Goal: Task Accomplishment & Management: Manage account settings

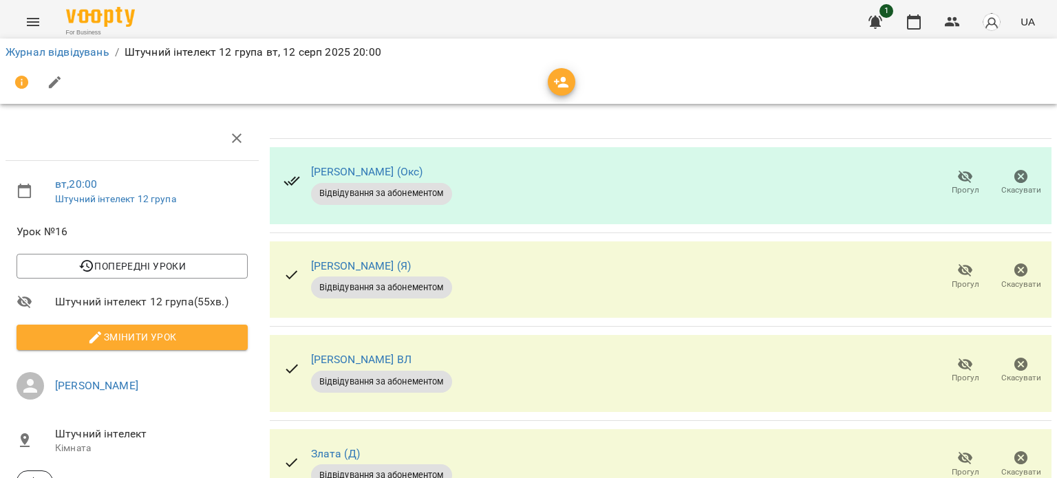
scroll to position [22, 0]
click at [958, 171] on icon "button" at bounding box center [965, 177] width 15 height 13
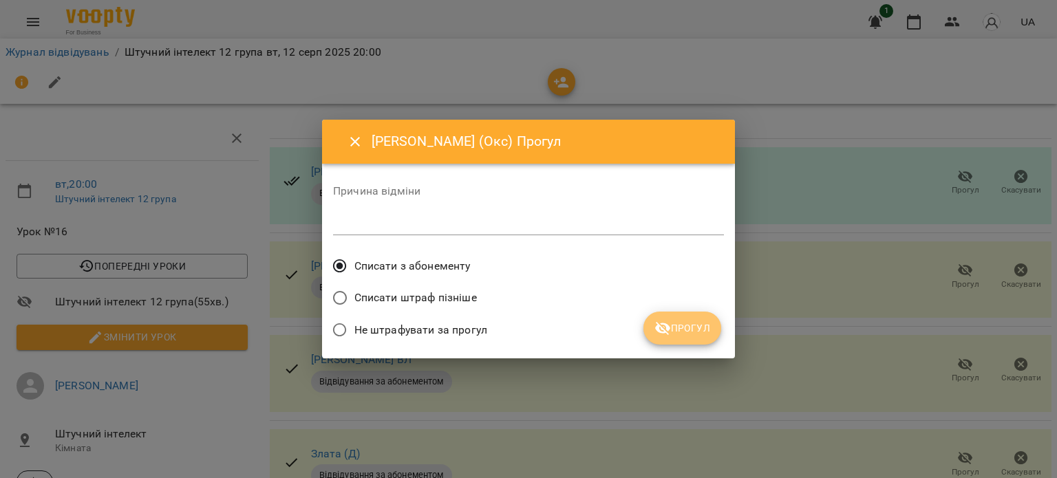
click at [691, 324] on span "Прогул" at bounding box center [682, 328] width 56 height 17
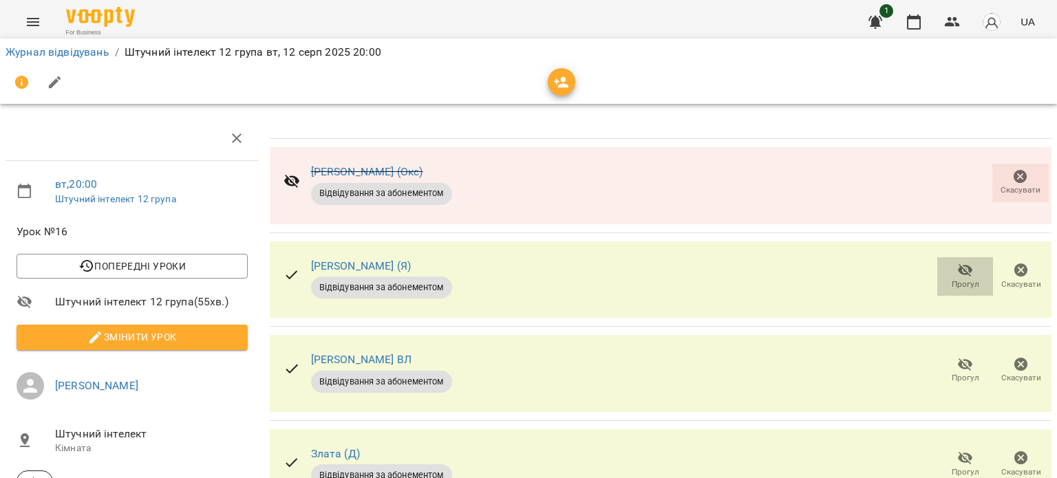
click at [957, 262] on icon "button" at bounding box center [965, 270] width 17 height 17
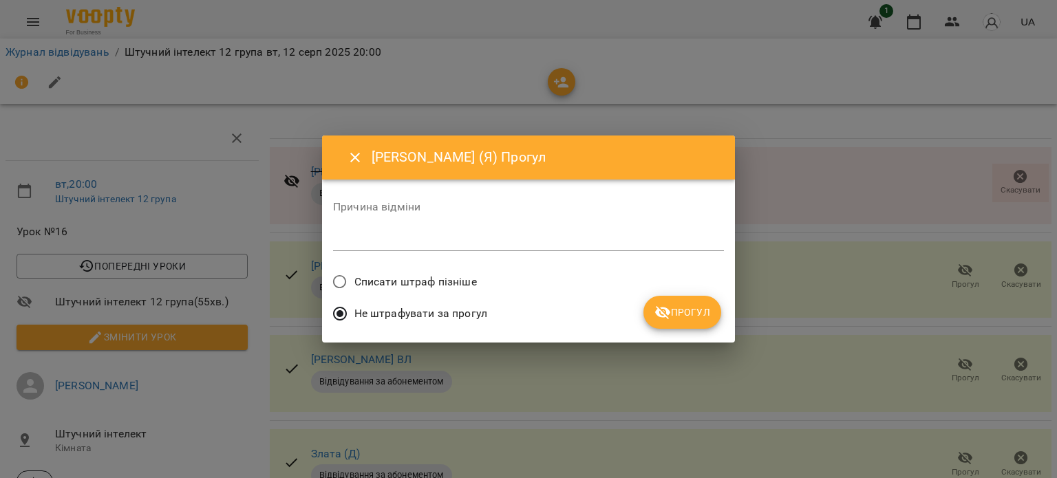
click at [485, 283] on div "Списати штраф пізніше" at bounding box center [528, 284] width 391 height 32
click at [677, 323] on button "Прогул" at bounding box center [682, 312] width 78 height 33
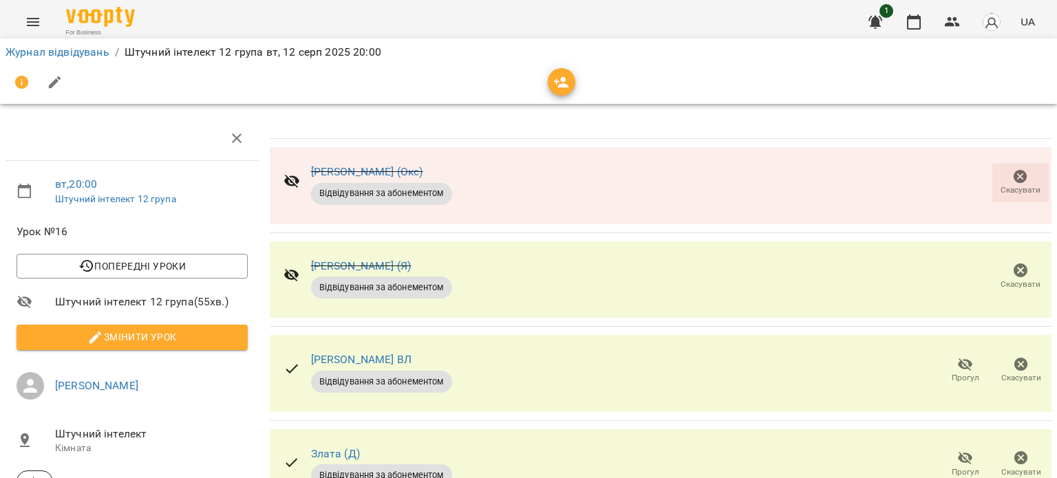
scroll to position [162, 0]
click at [961, 450] on icon "button" at bounding box center [965, 458] width 17 height 17
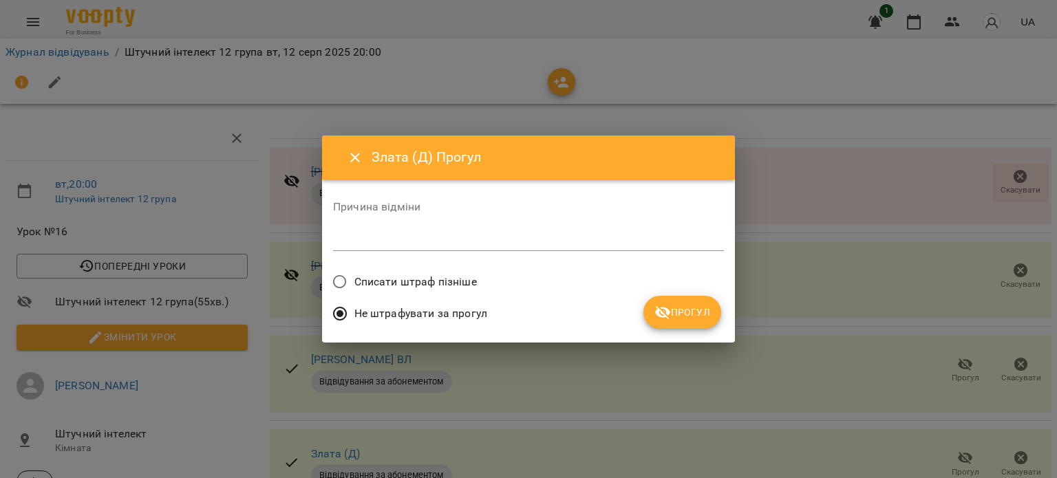
click at [427, 277] on span "Списати штраф пізніше" at bounding box center [415, 282] width 123 height 17
click at [681, 311] on span "Прогул" at bounding box center [682, 312] width 56 height 17
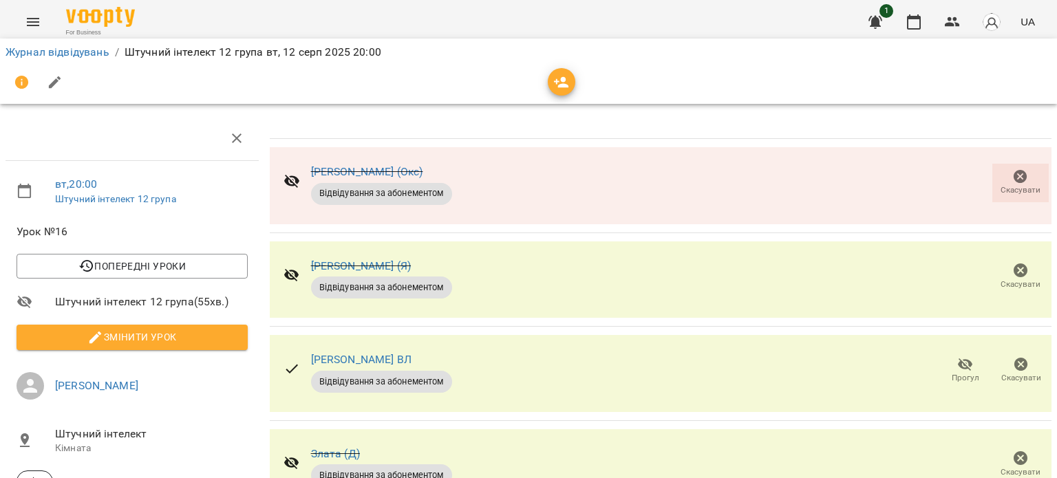
scroll to position [0, 0]
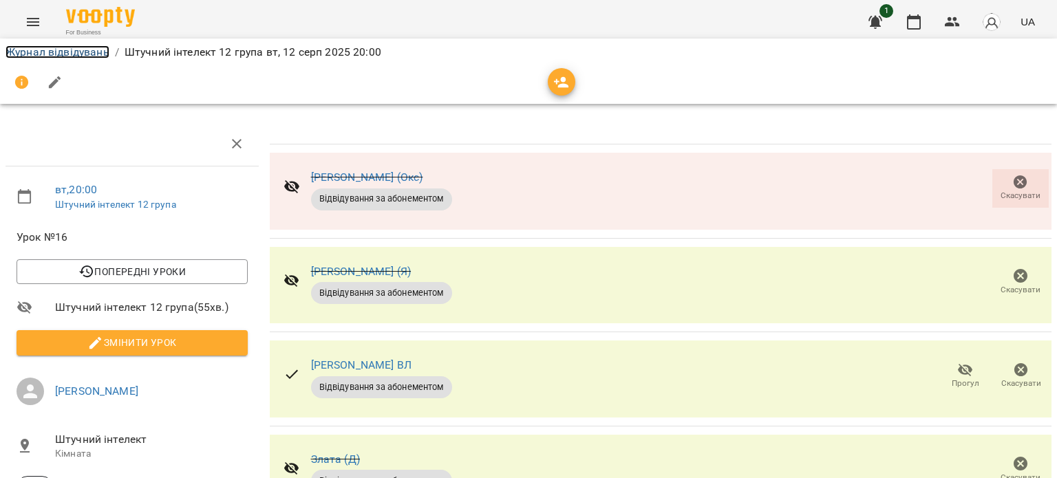
click at [85, 54] on link "Журнал відвідувань" at bounding box center [58, 51] width 104 height 13
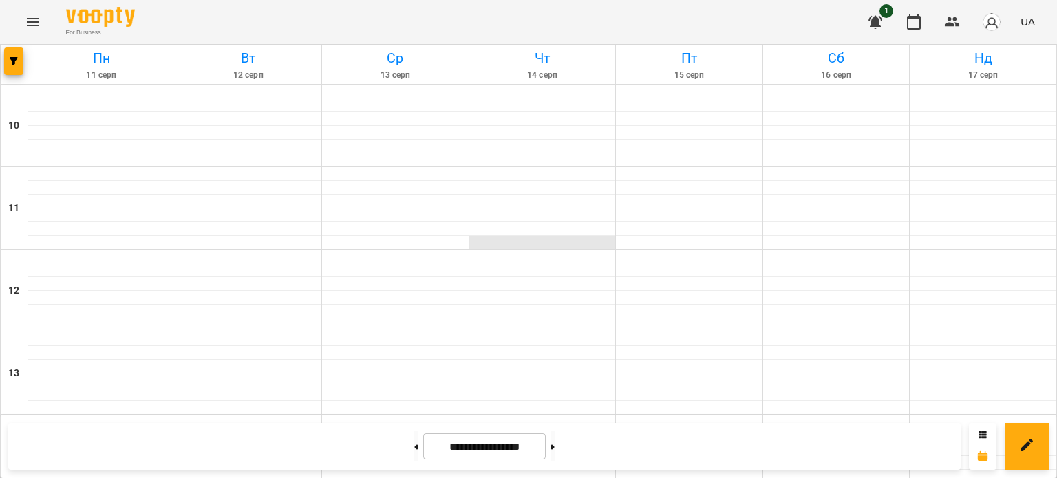
scroll to position [741, 0]
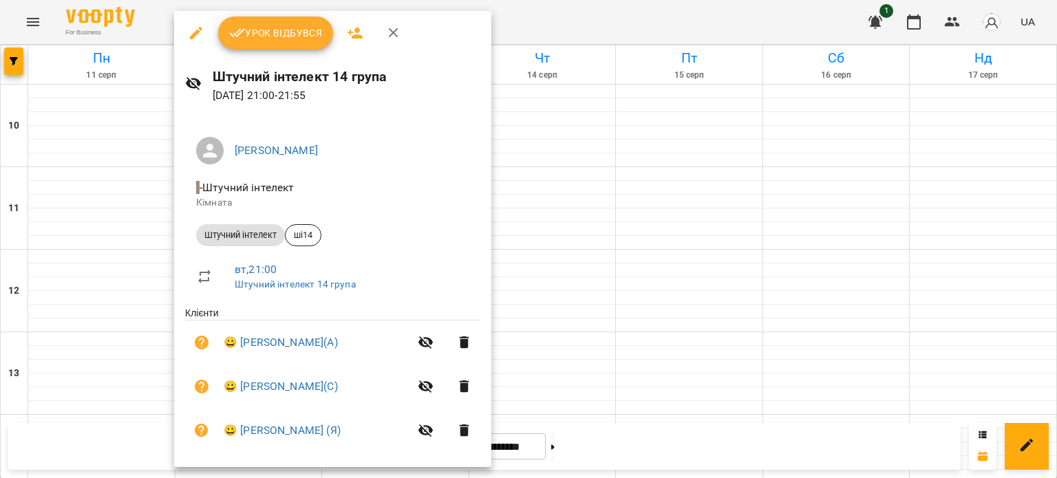
click at [275, 29] on span "Урок відбувся" at bounding box center [276, 33] width 94 height 17
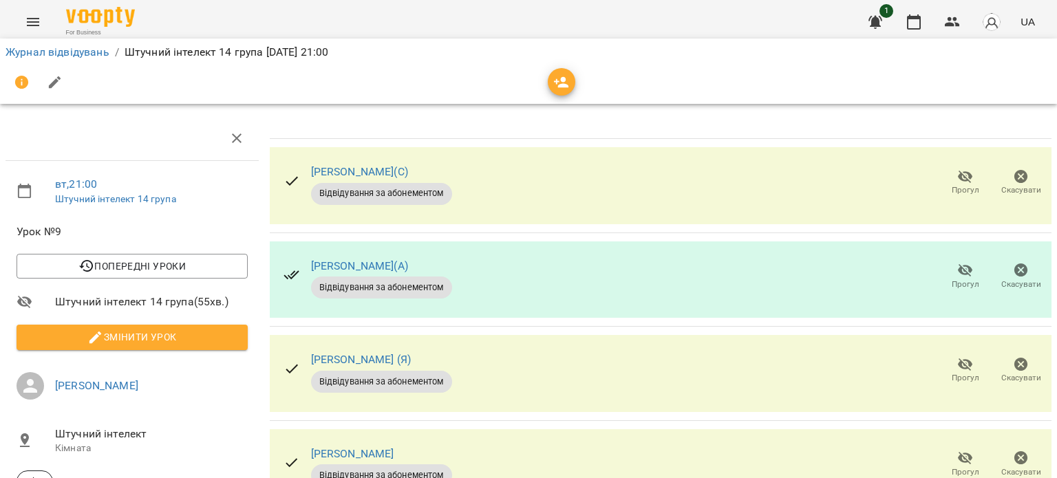
scroll to position [115, 0]
